Goal: Task Accomplishment & Management: Manage account settings

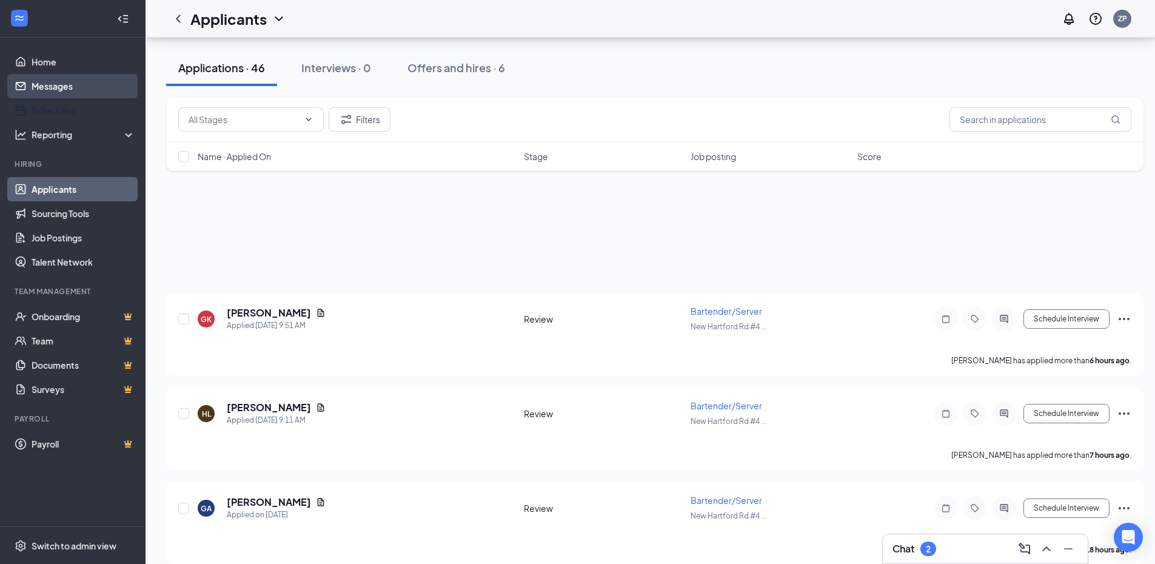
scroll to position [303, 0]
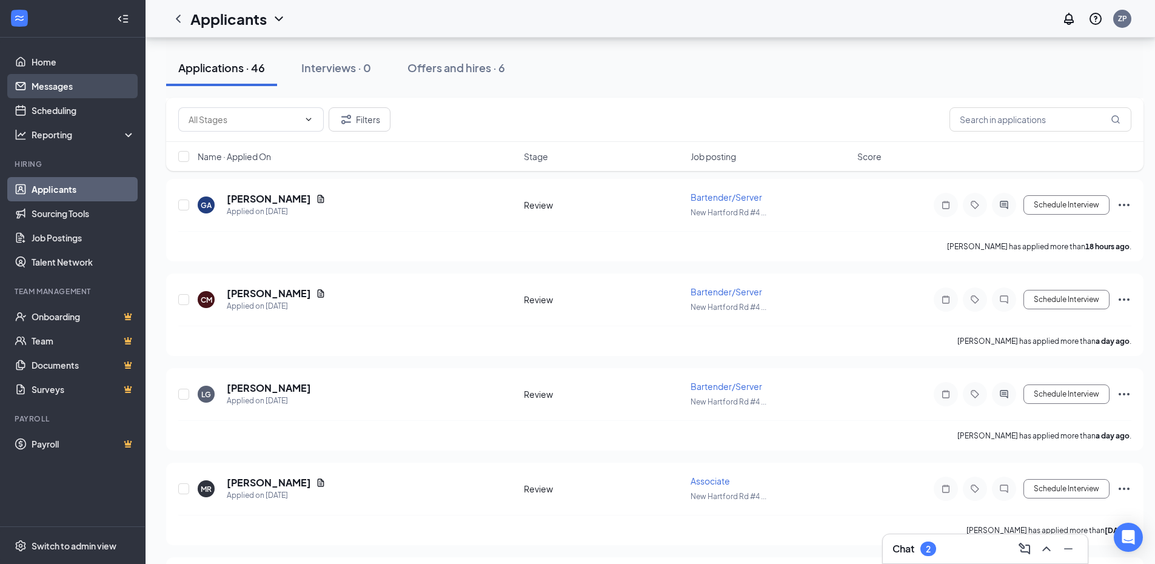
click at [52, 78] on link "Messages" at bounding box center [84, 86] width 104 height 24
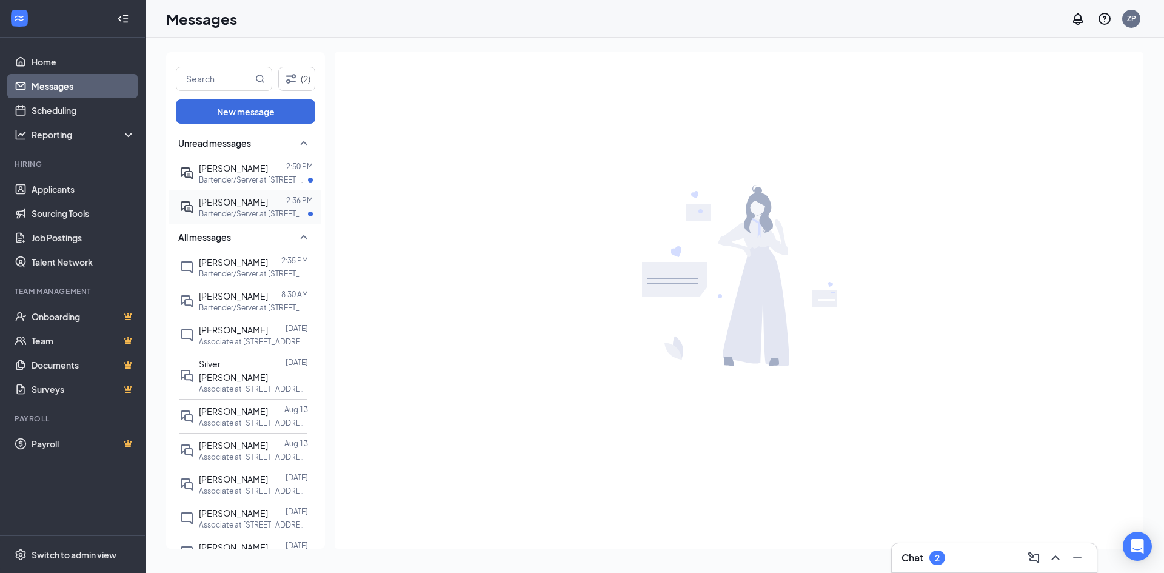
click at [226, 206] on span "[PERSON_NAME]" at bounding box center [233, 201] width 69 height 11
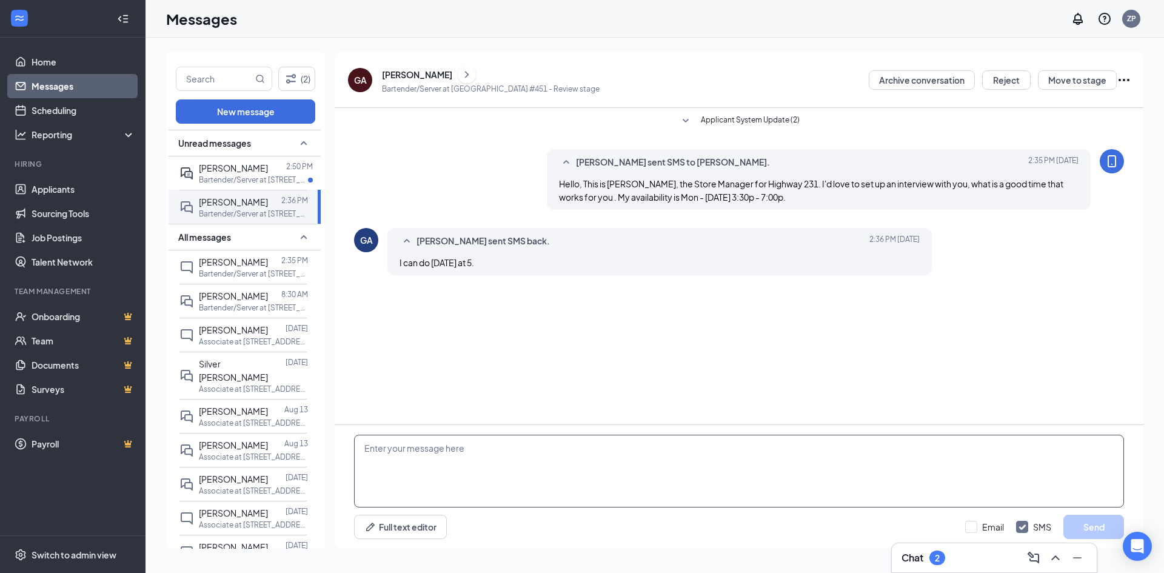
click at [529, 481] on textarea at bounding box center [739, 471] width 770 height 73
click at [464, 461] on textarea "Ok, [DATE]" at bounding box center [739, 471] width 770 height 73
type textarea "Ok, [DATE] 5:00pm."
click at [1089, 524] on button "Send" at bounding box center [1093, 527] width 61 height 24
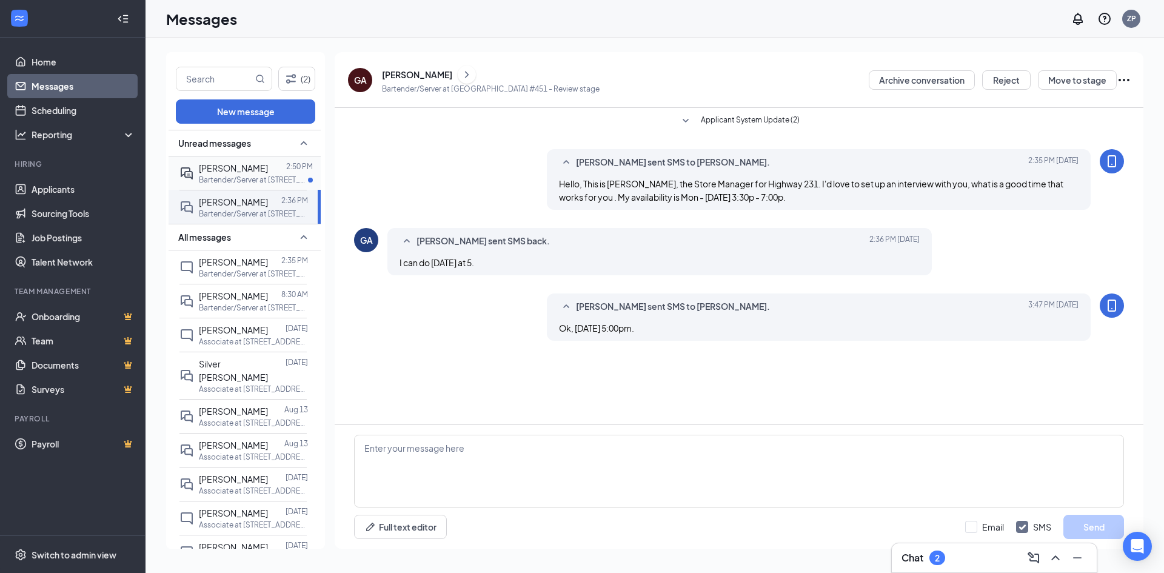
click at [242, 172] on span "[PERSON_NAME]" at bounding box center [233, 167] width 69 height 11
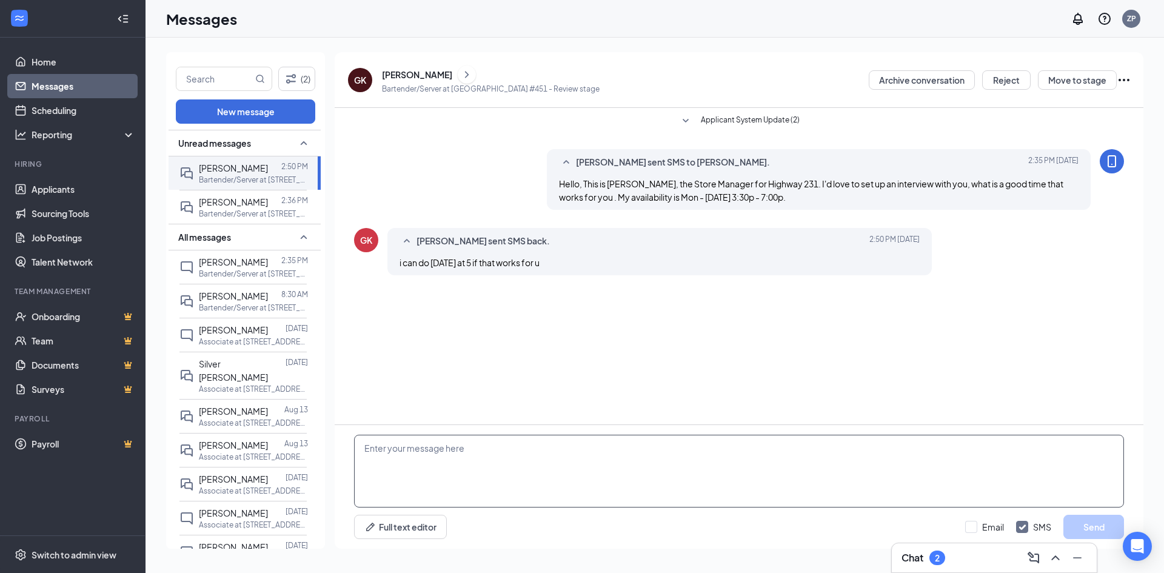
click at [433, 473] on textarea at bounding box center [739, 471] width 770 height 73
click at [495, 443] on textarea "Perfect, I can do" at bounding box center [739, 471] width 770 height 73
click at [494, 455] on textarea "Perfect, I can do [DATE]" at bounding box center [739, 471] width 770 height 73
type textarea "Perfect, I can do [DATE] 5:00pm."
click at [1086, 529] on button "Send" at bounding box center [1093, 527] width 61 height 24
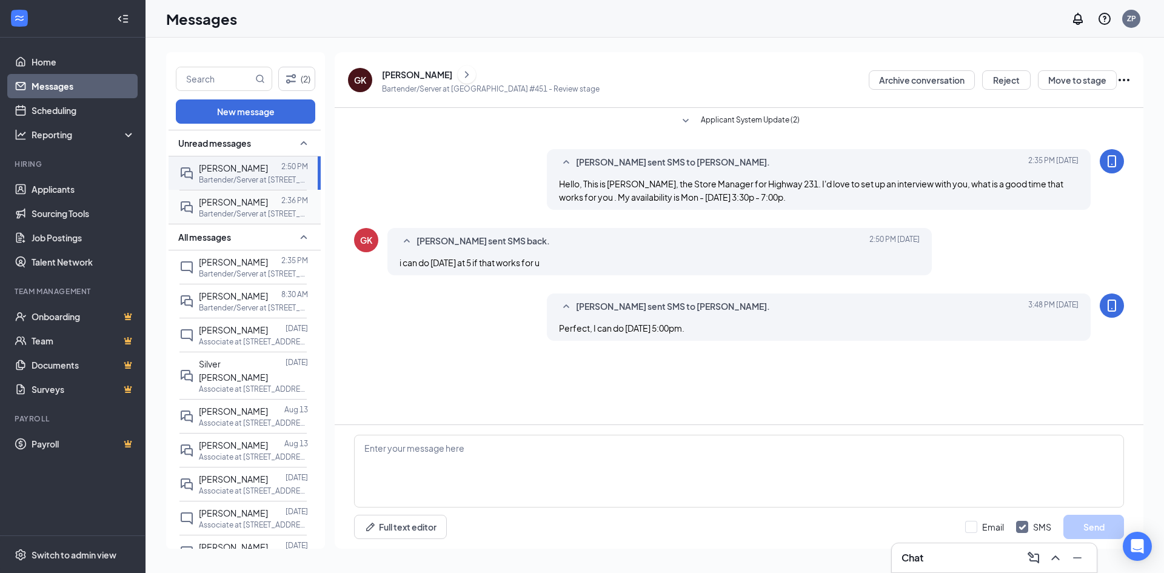
click at [221, 215] on p "Bartender/Server at [STREET_ADDRESS]" at bounding box center [253, 214] width 109 height 10
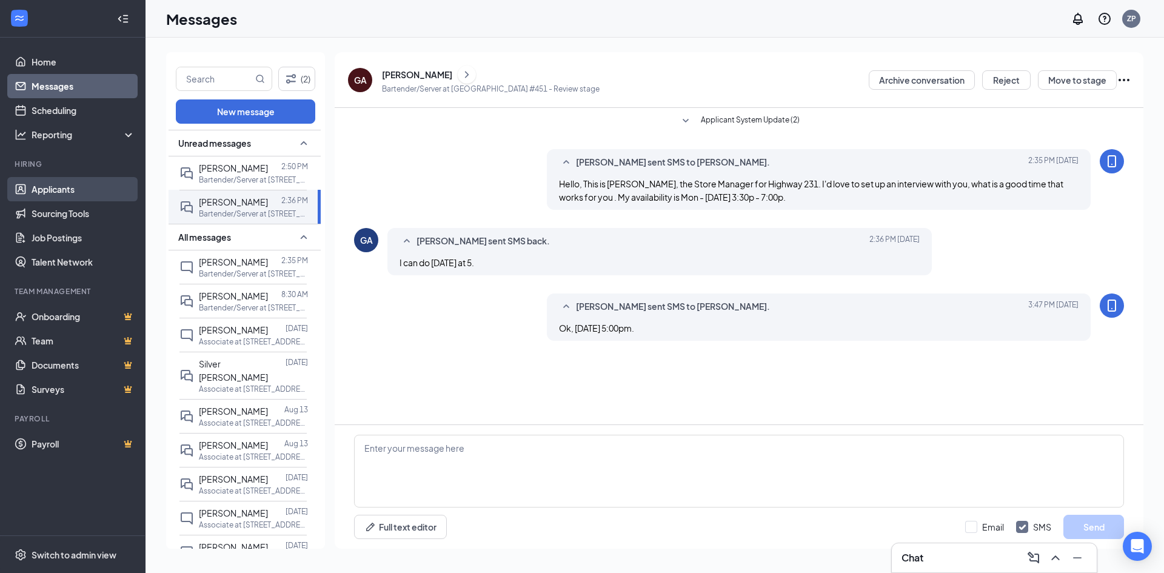
click at [48, 199] on link "Applicants" at bounding box center [84, 189] width 104 height 24
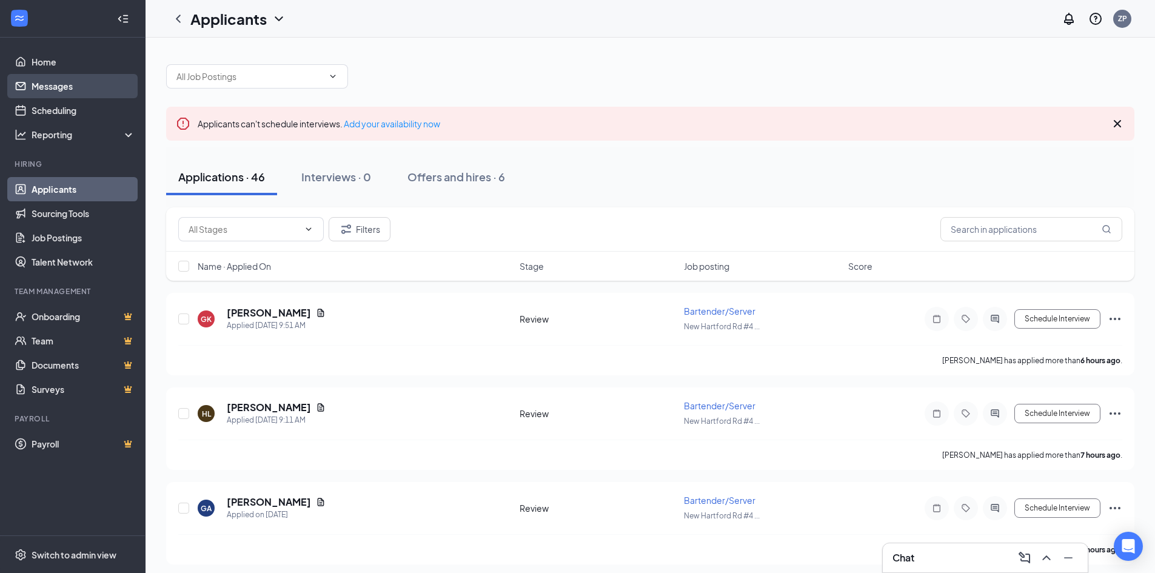
click at [80, 87] on link "Messages" at bounding box center [84, 86] width 104 height 24
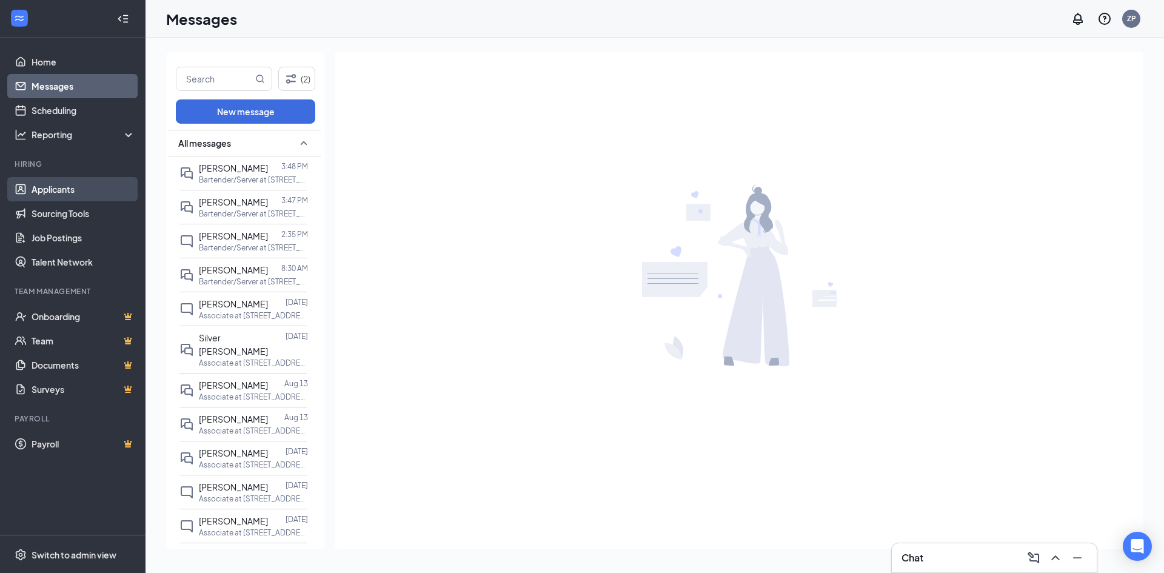
click at [50, 189] on link "Applicants" at bounding box center [84, 189] width 104 height 24
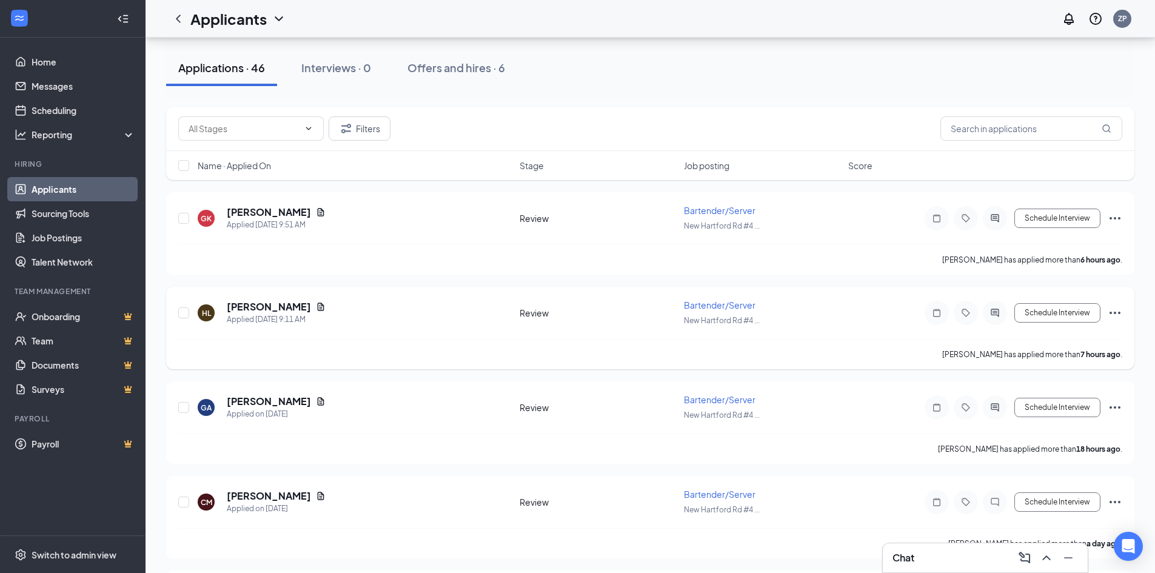
scroll to position [121, 0]
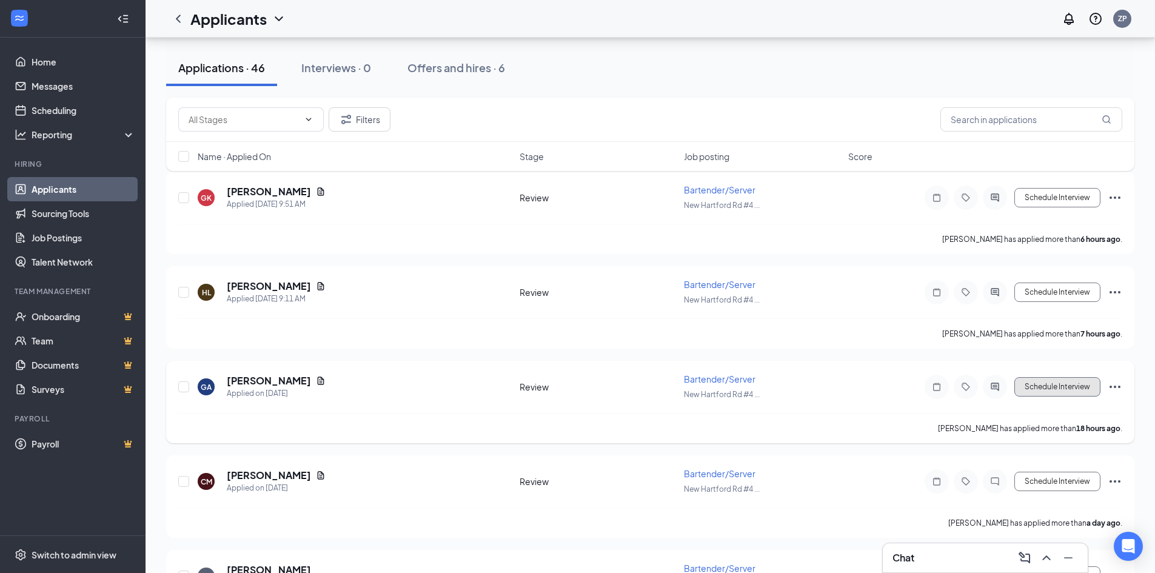
click at [1089, 391] on button "Schedule Interview" at bounding box center [1057, 386] width 86 height 19
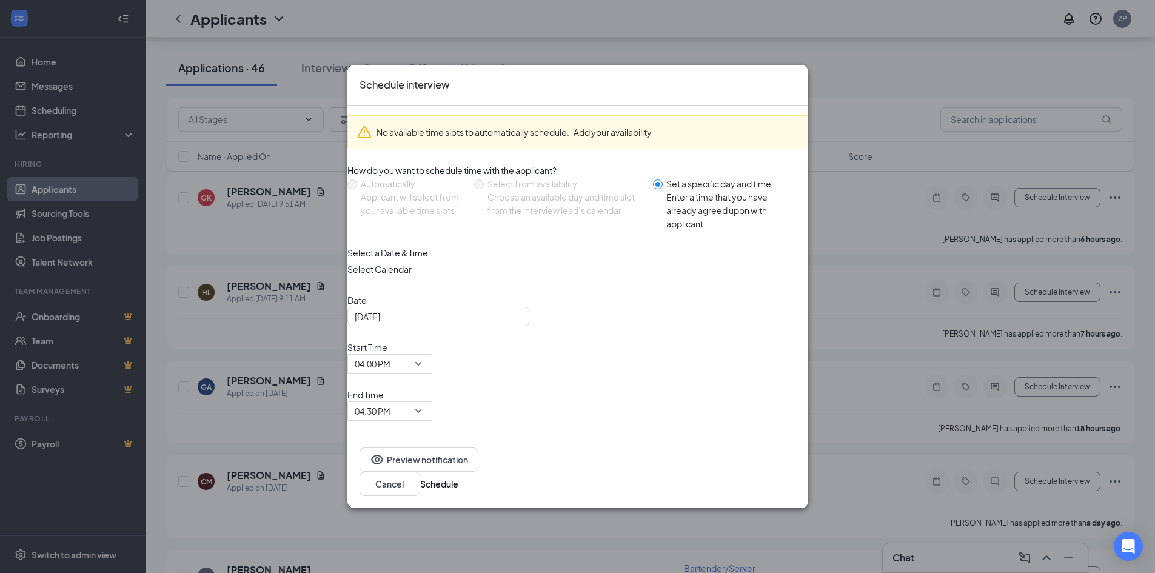
click at [680, 230] on div "Enter a time that you have already agreed upon with applicant" at bounding box center [732, 210] width 132 height 40
click at [663, 189] on input "Set a specific day and time Enter a time that you have already agreed upon with…" at bounding box center [658, 184] width 10 height 10
click at [524, 326] on div "[DATE]" at bounding box center [438, 316] width 182 height 19
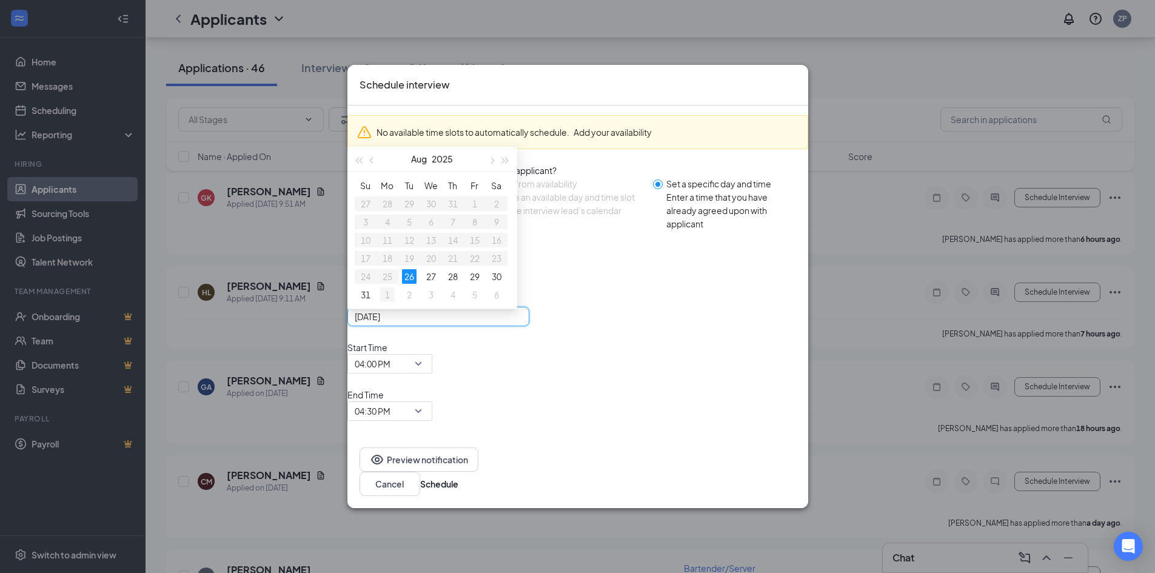
type input "[DATE]"
click at [395, 302] on div "1" at bounding box center [387, 294] width 15 height 15
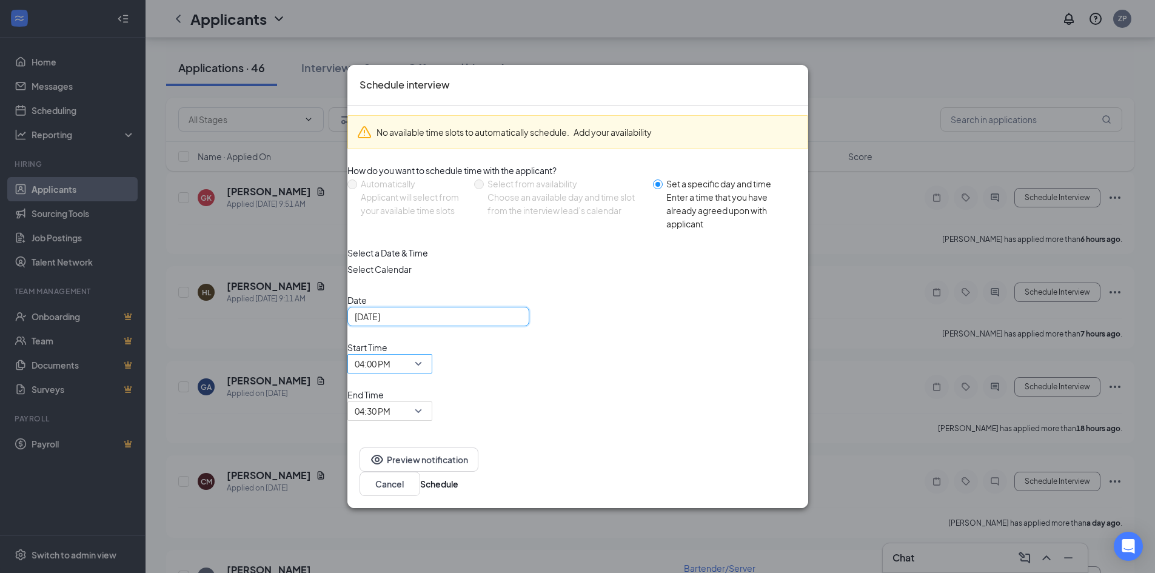
click at [432, 373] on div "04:00 PM" at bounding box center [389, 363] width 85 height 19
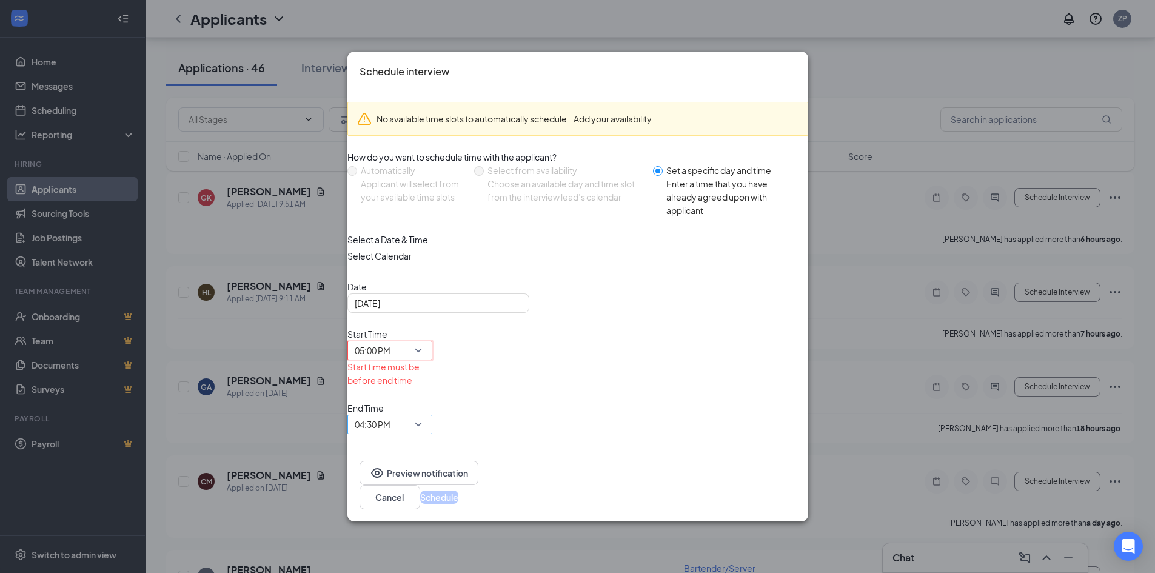
click at [390, 415] on span "04:30 PM" at bounding box center [373, 424] width 36 height 18
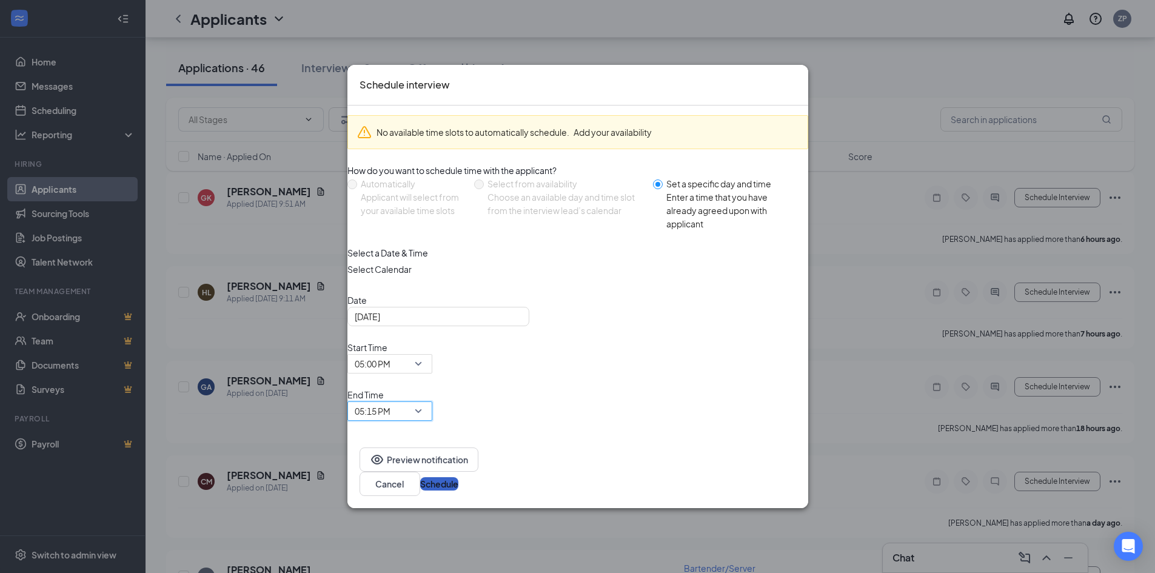
click at [458, 477] on button "Schedule" at bounding box center [439, 483] width 38 height 13
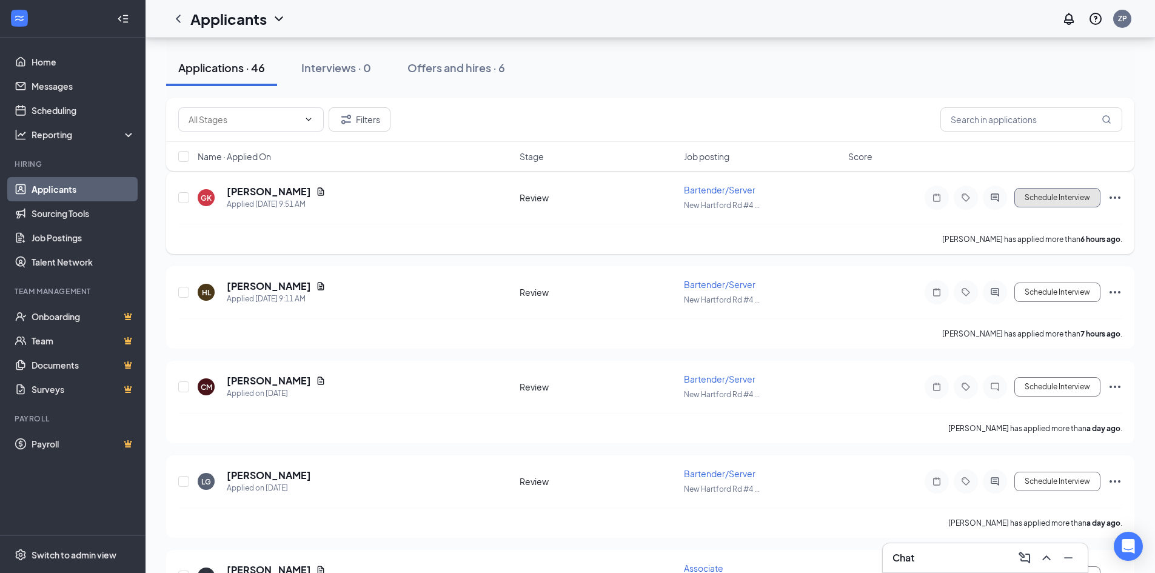
click at [1081, 202] on button "Schedule Interview" at bounding box center [1057, 197] width 86 height 19
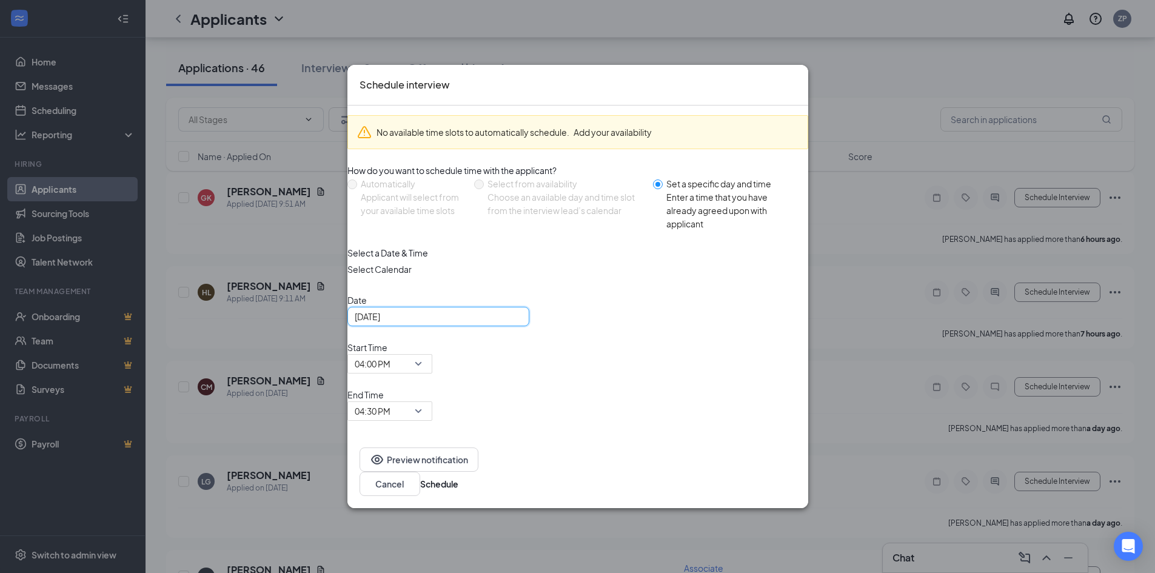
click at [490, 323] on input "[DATE]" at bounding box center [437, 316] width 165 height 13
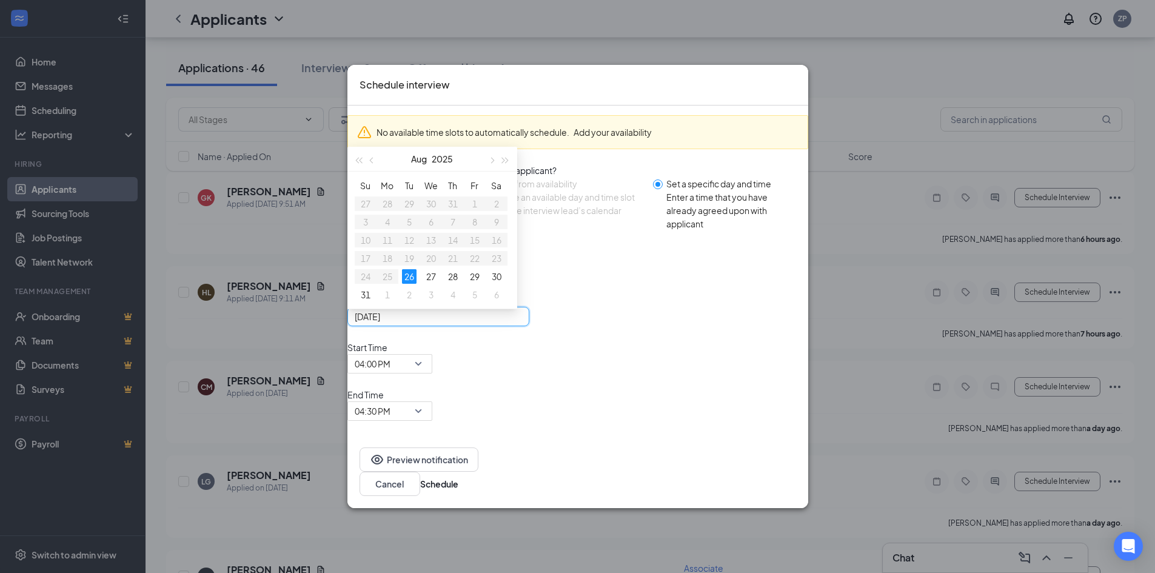
click at [522, 323] on div "[DATE]" at bounding box center [438, 316] width 167 height 13
type input "[DATE]"
click at [464, 286] on td "28" at bounding box center [453, 276] width 22 height 18
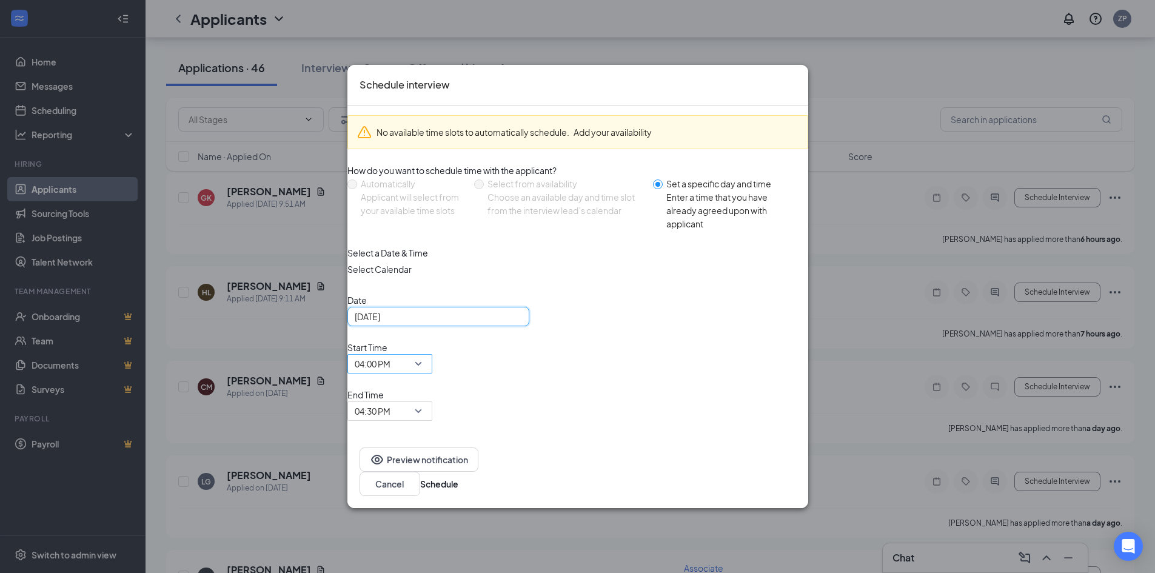
click at [390, 373] on span "04:00 PM" at bounding box center [373, 364] width 36 height 18
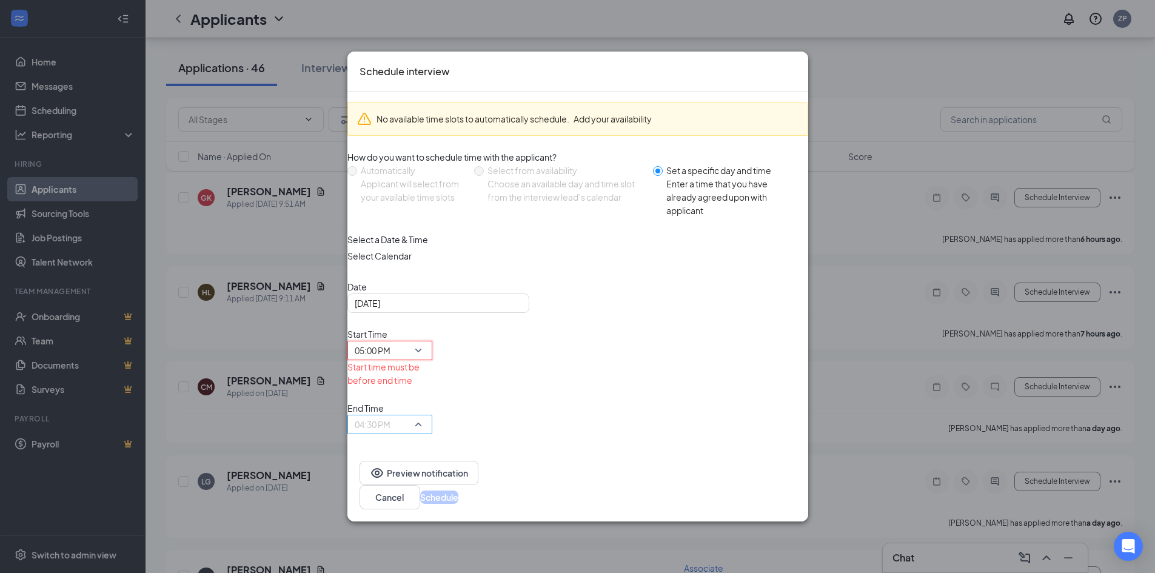
click at [390, 415] on span "04:30 PM" at bounding box center [373, 424] width 36 height 18
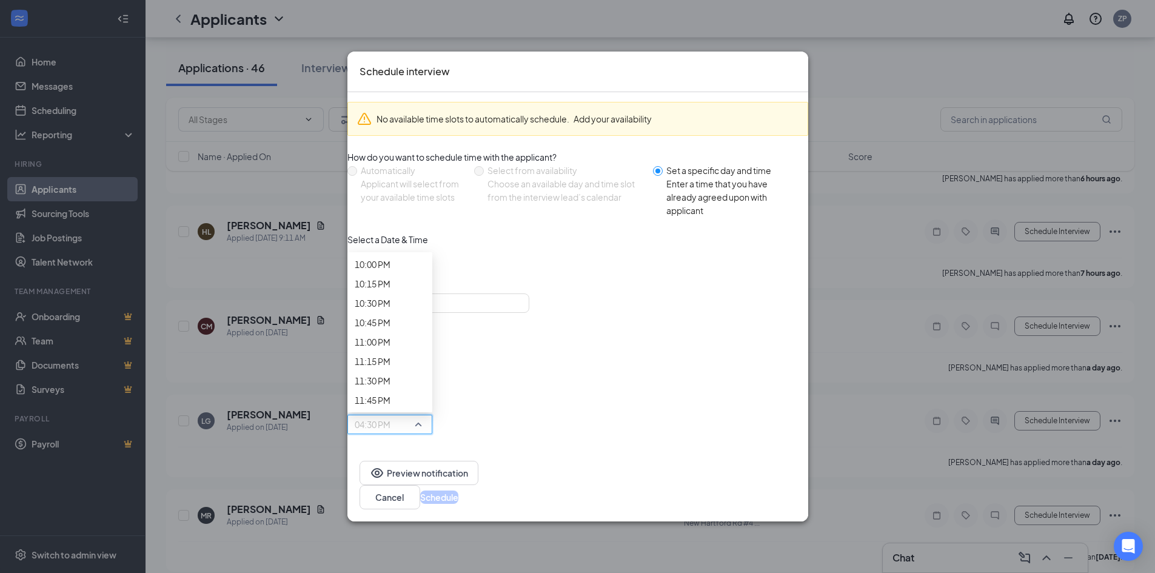
scroll to position [1836, 0]
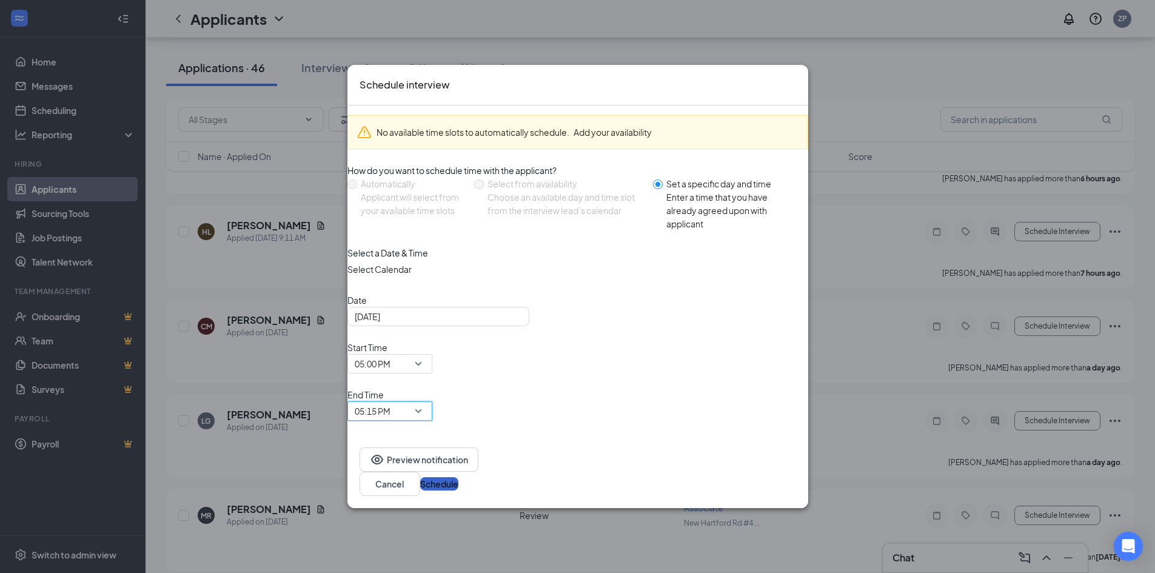
click at [458, 477] on button "Schedule" at bounding box center [439, 483] width 38 height 13
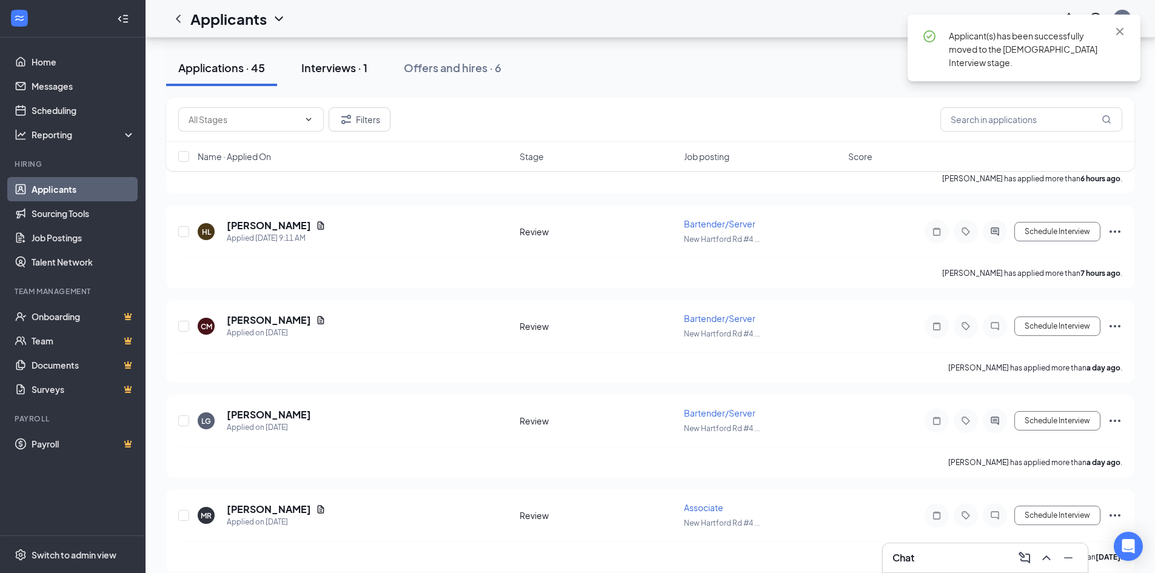
click at [339, 76] on button "Interviews · 1" at bounding box center [334, 68] width 90 height 36
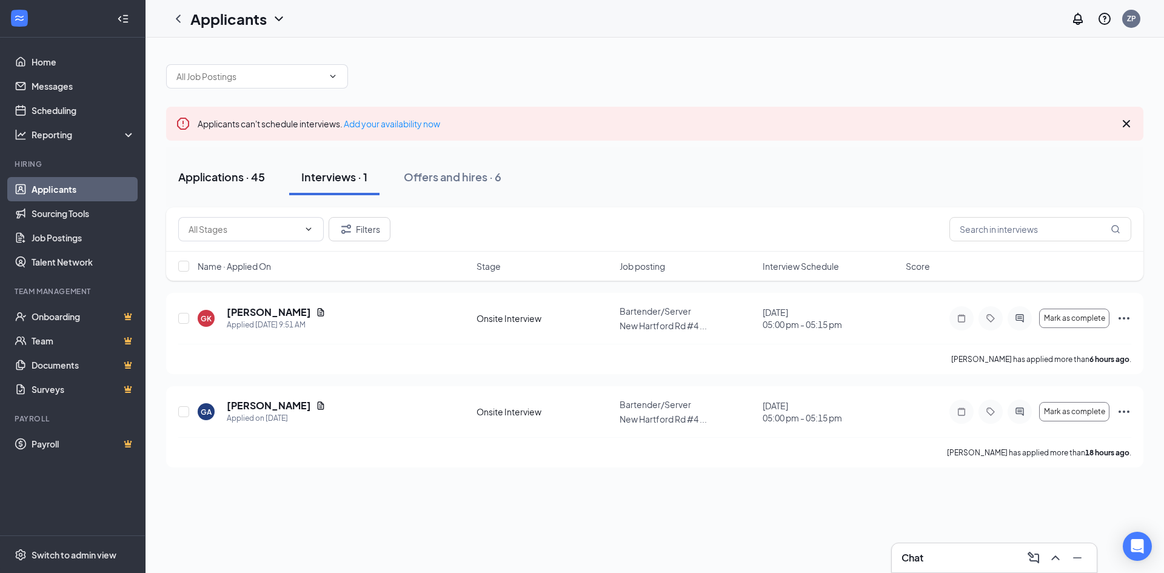
click at [235, 185] on button "Applications · 45" at bounding box center [221, 177] width 111 height 36
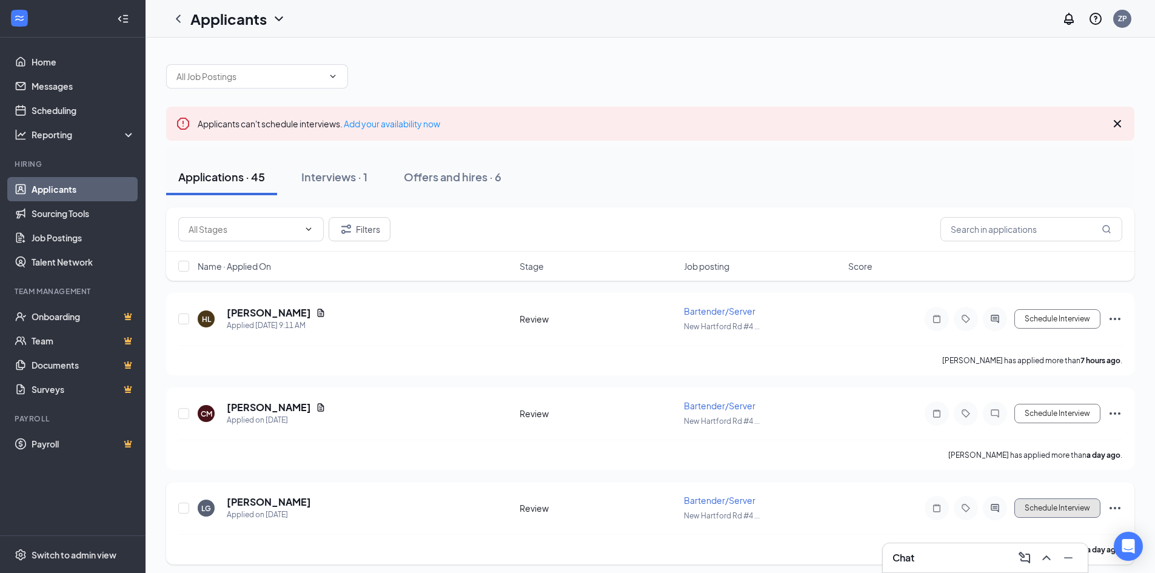
click at [1072, 506] on button "Schedule Interview" at bounding box center [1057, 507] width 86 height 19
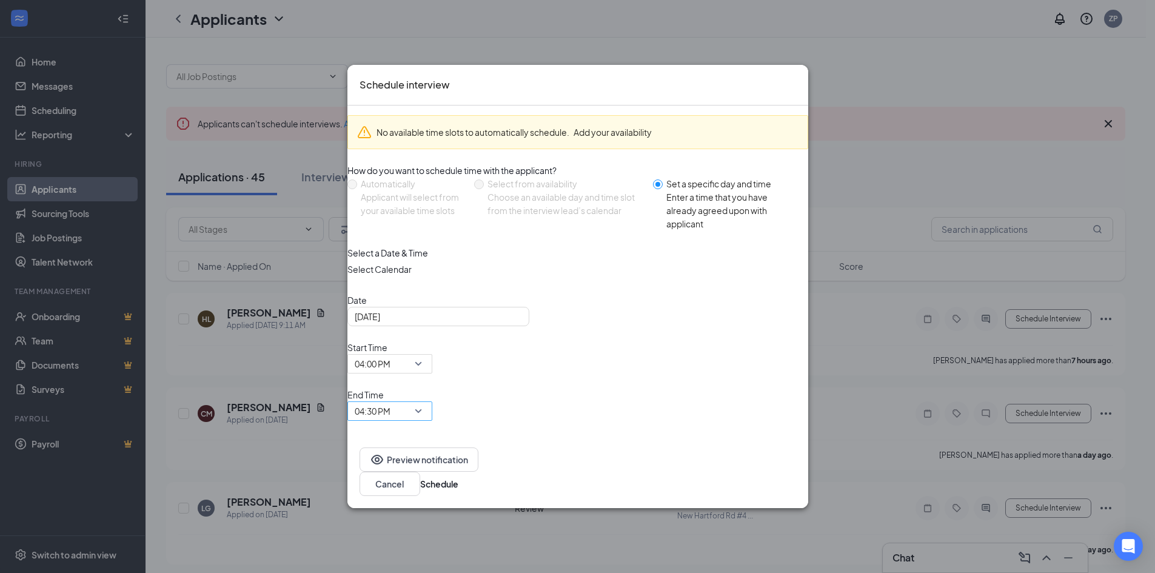
click at [425, 402] on span "04:30 PM" at bounding box center [390, 411] width 70 height 18
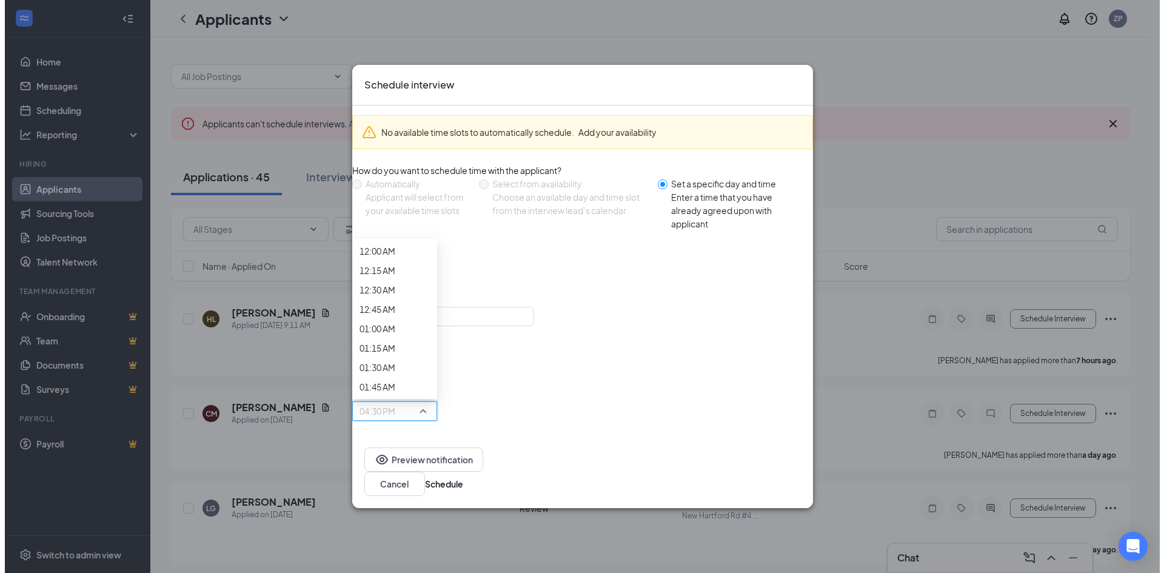
scroll to position [1714, 0]
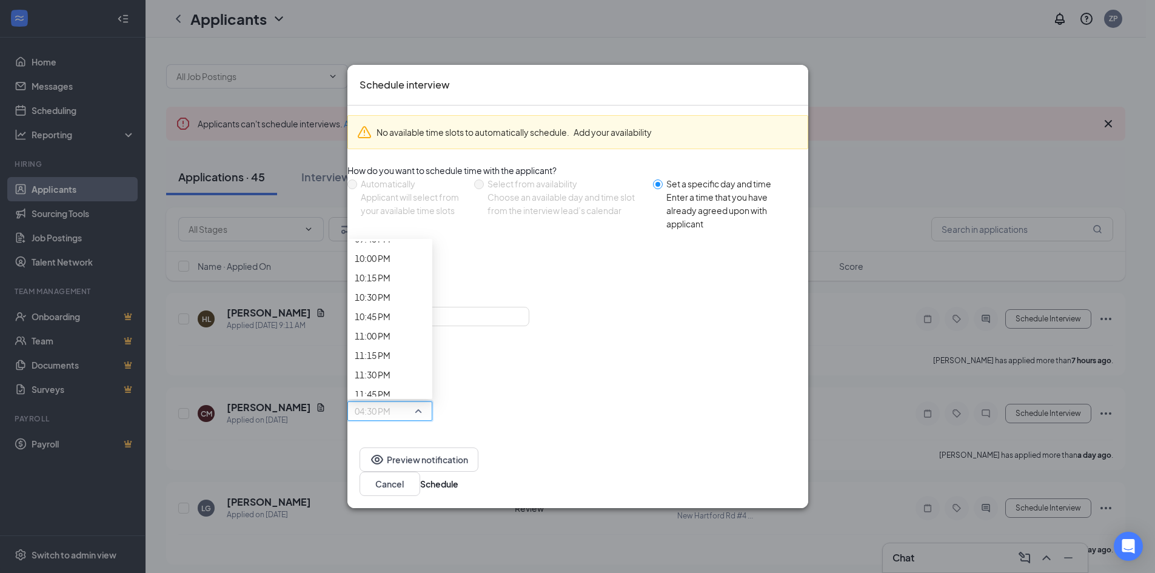
click at [458, 477] on button "Schedule" at bounding box center [439, 483] width 38 height 13
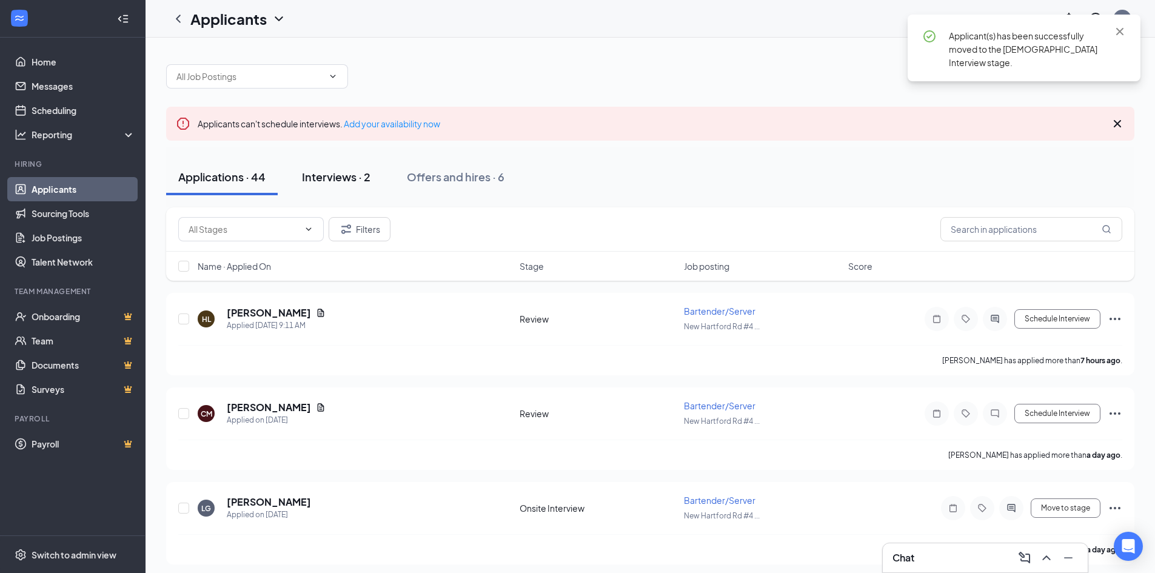
click at [319, 178] on div "Interviews · 2" at bounding box center [336, 176] width 69 height 15
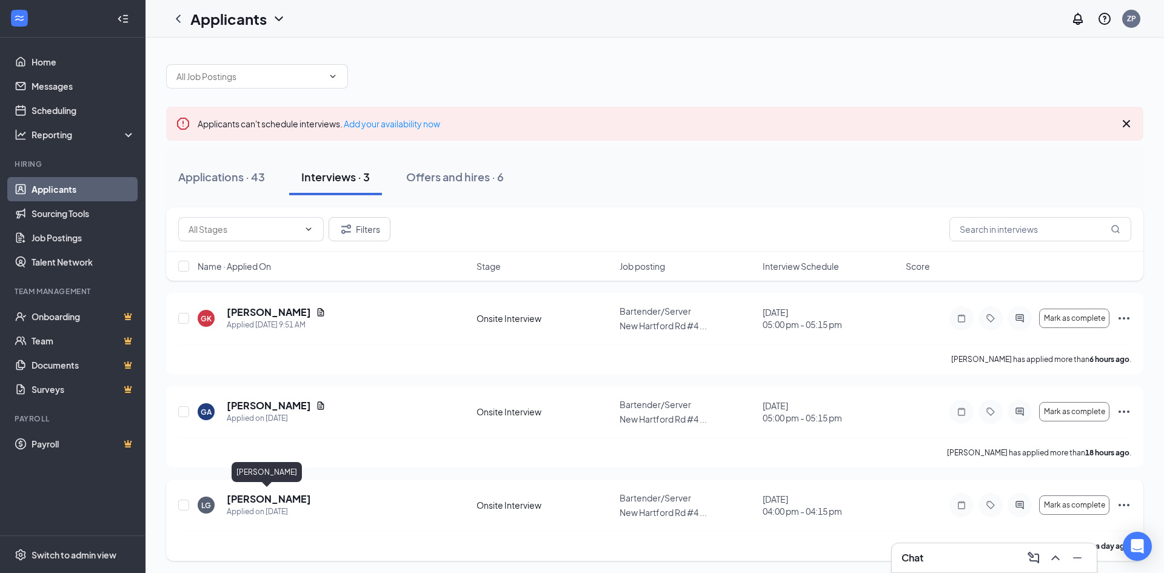
click at [262, 492] on h5 "[PERSON_NAME]" at bounding box center [269, 498] width 84 height 13
